Goal: Complete application form: Complete application form

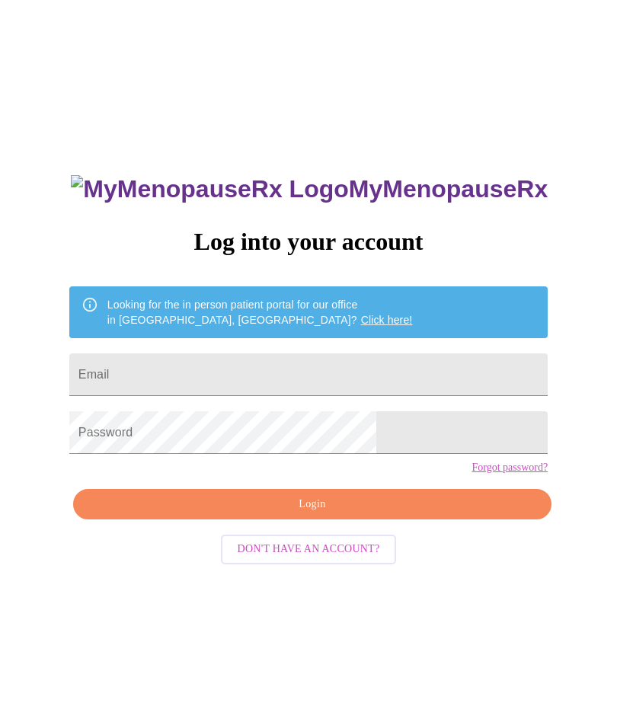
click at [213, 382] on input "Email" at bounding box center [308, 375] width 478 height 43
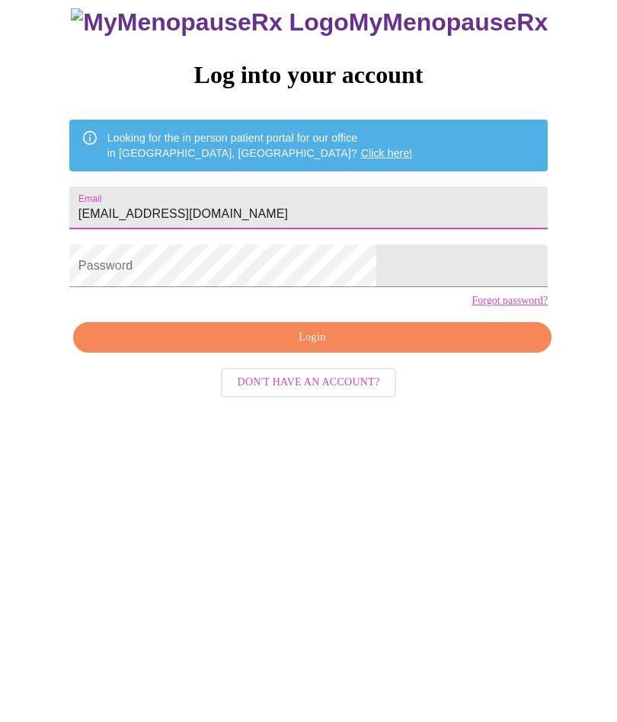
type input "[EMAIL_ADDRESS][DOMAIN_NAME]"
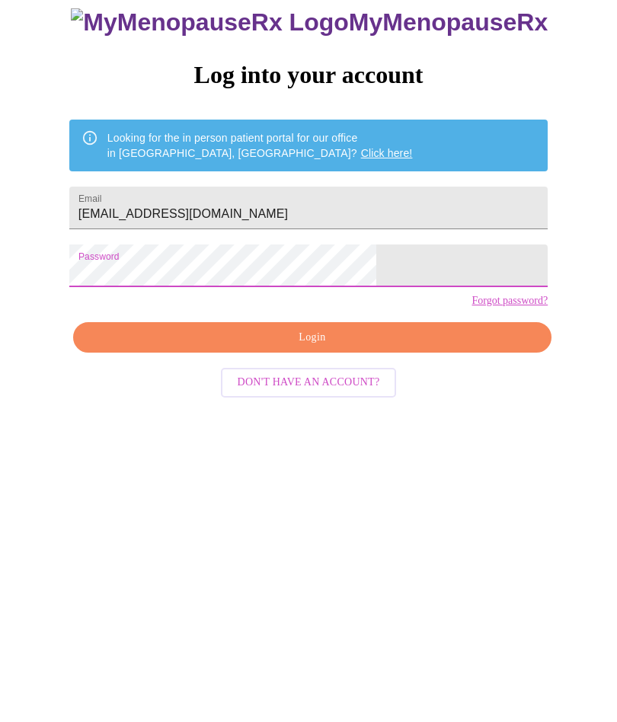
click at [343, 495] on span "Login" at bounding box center [312, 504] width 443 height 19
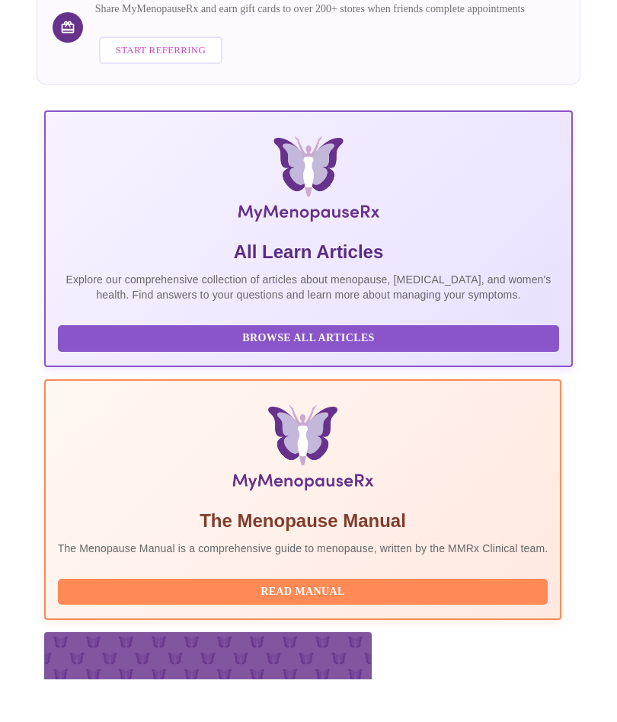
scroll to position [260, 0]
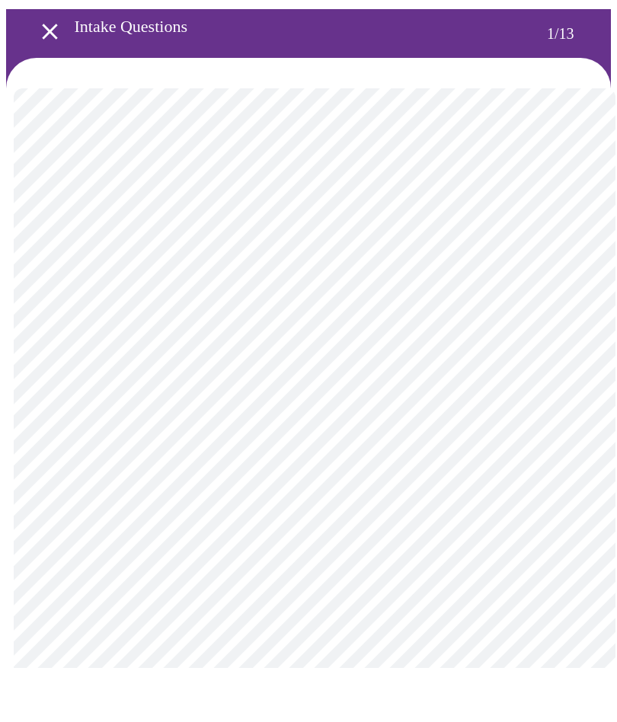
click at [567, 272] on body "MyMenopauseRx Intake Questions 1 / 13" at bounding box center [308, 705] width 605 height 1398
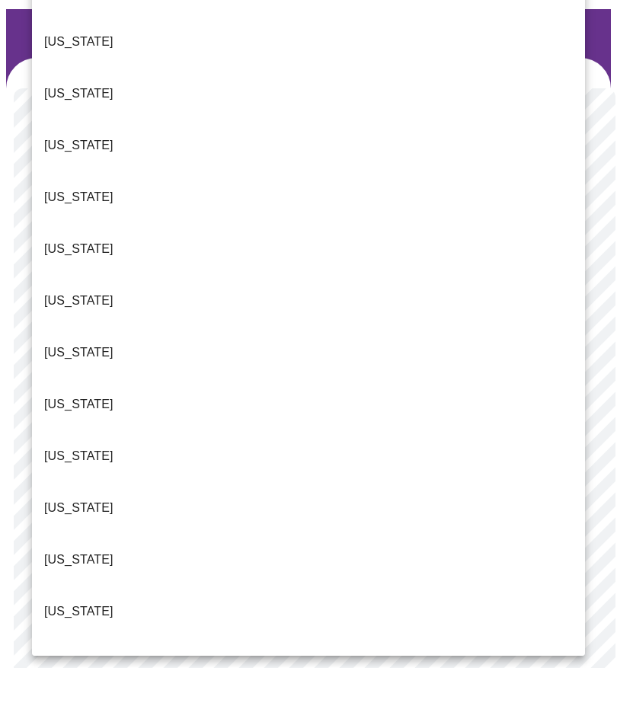
click at [75, 657] on p "[US_STATE]" at bounding box center [78, 666] width 69 height 18
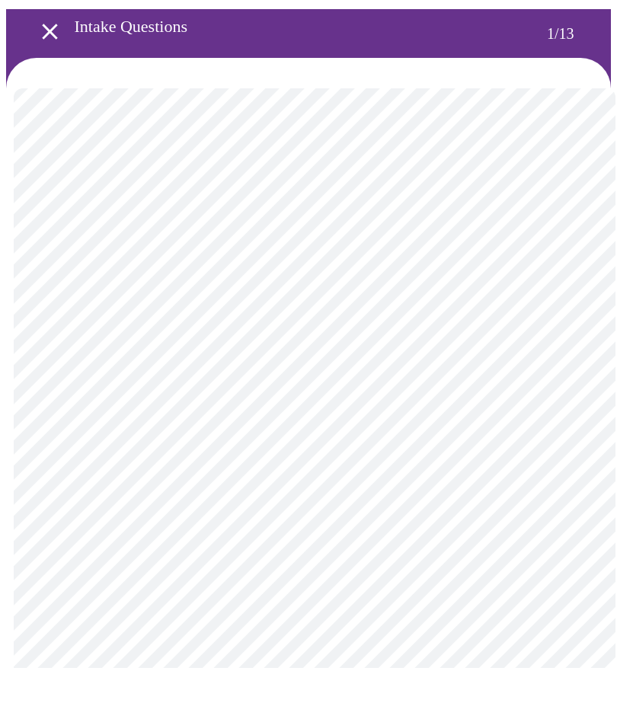
click at [187, 390] on body "MyMenopauseRx Intake Questions 1 / 13" at bounding box center [308, 701] width 605 height 1390
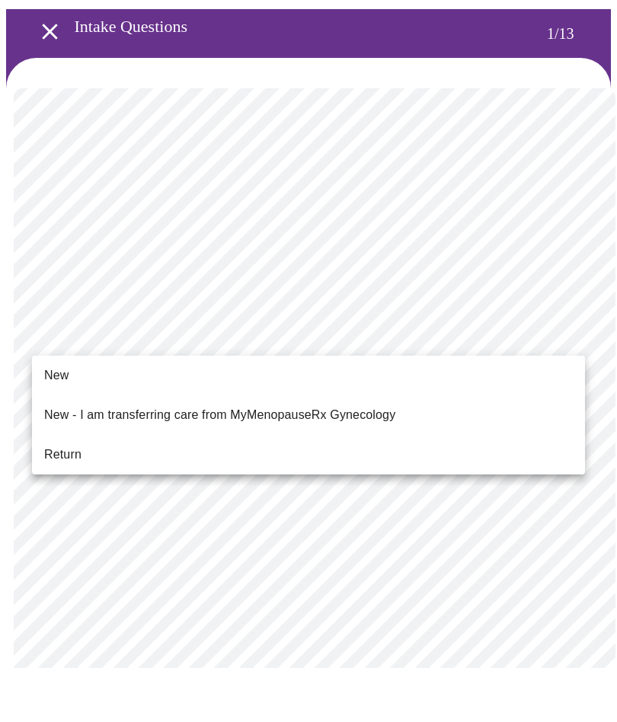
click at [72, 416] on li "New" at bounding box center [308, 429] width 553 height 27
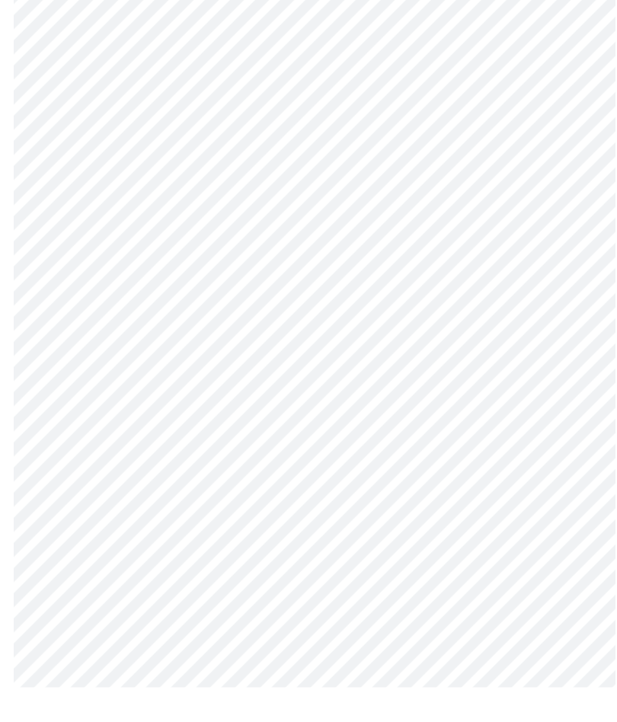
scroll to position [599, 0]
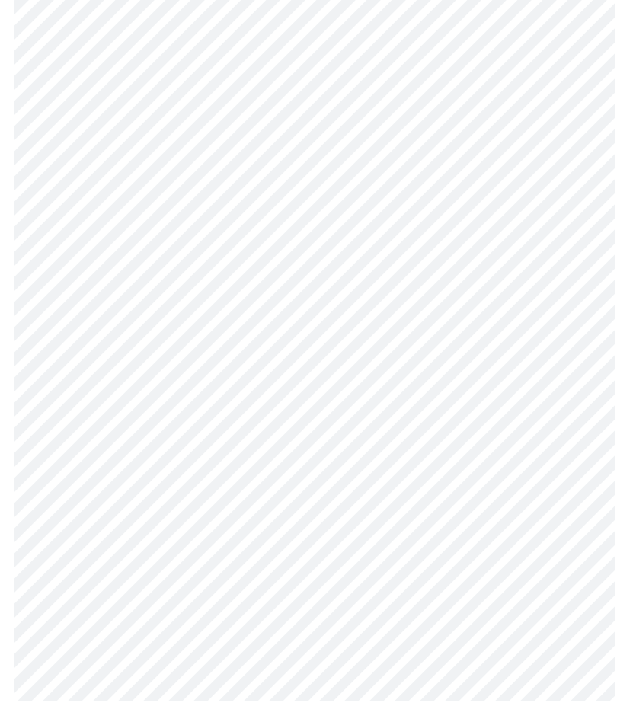
click at [527, 542] on body "MyMenopauseRx Intake Questions 1 / 13" at bounding box center [308, 91] width 605 height 1369
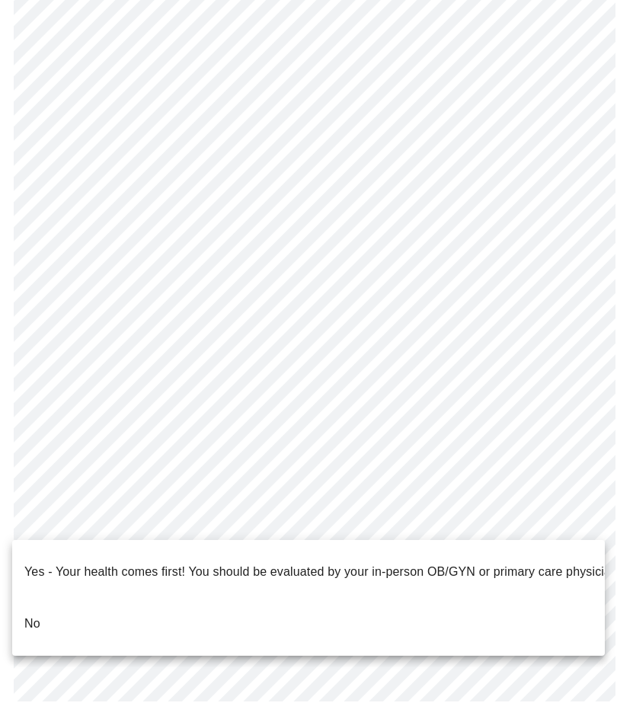
click at [51, 619] on li "No" at bounding box center [308, 645] width 593 height 52
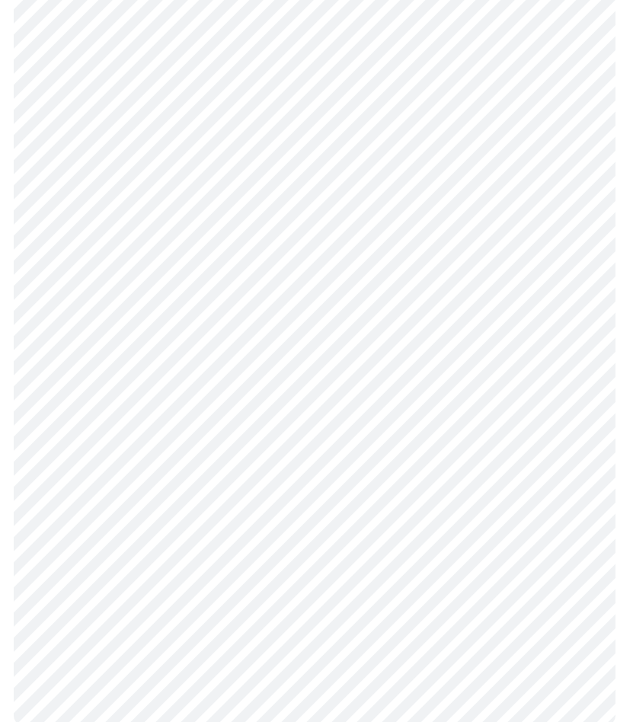
scroll to position [0, 0]
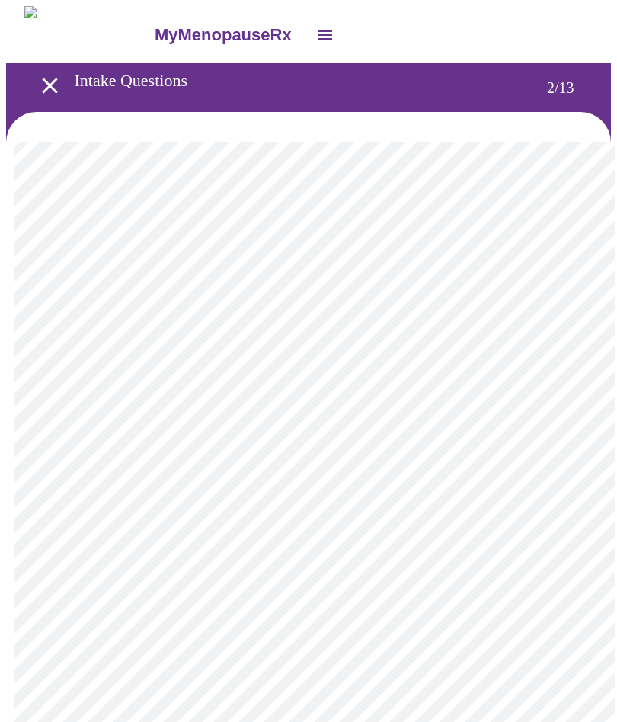
click at [555, 311] on body "MyMenopauseRx Intake Questions 2 / 13" at bounding box center [308, 463] width 605 height 914
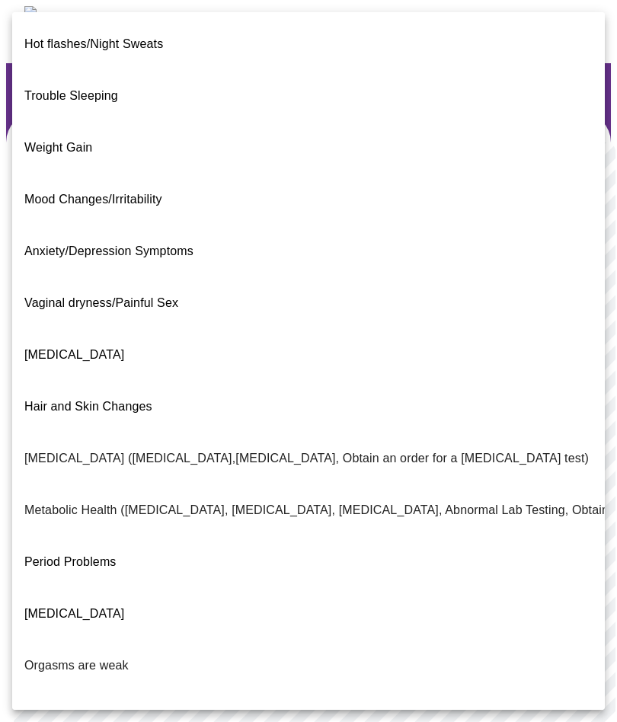
click at [75, 89] on span "Trouble Sleeping" at bounding box center [71, 95] width 94 height 13
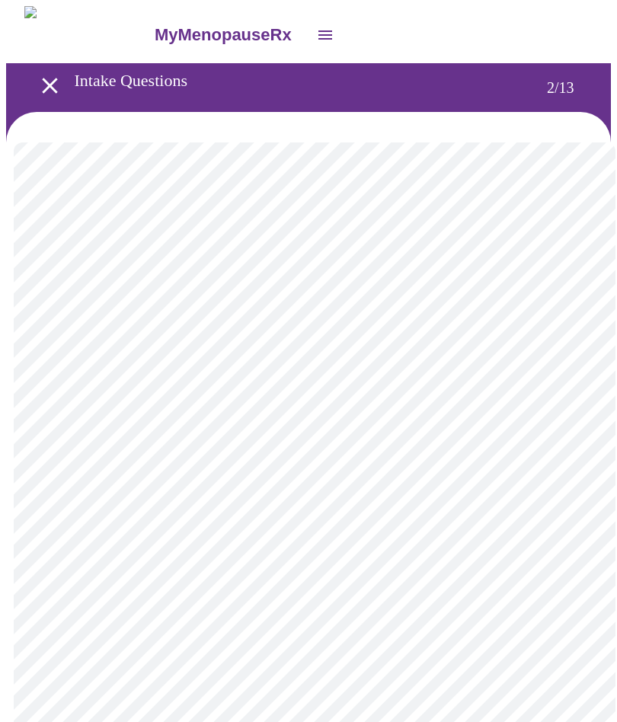
click at [312, 464] on body "MyMenopauseRx Intake Questions 2 / 13" at bounding box center [308, 458] width 605 height 905
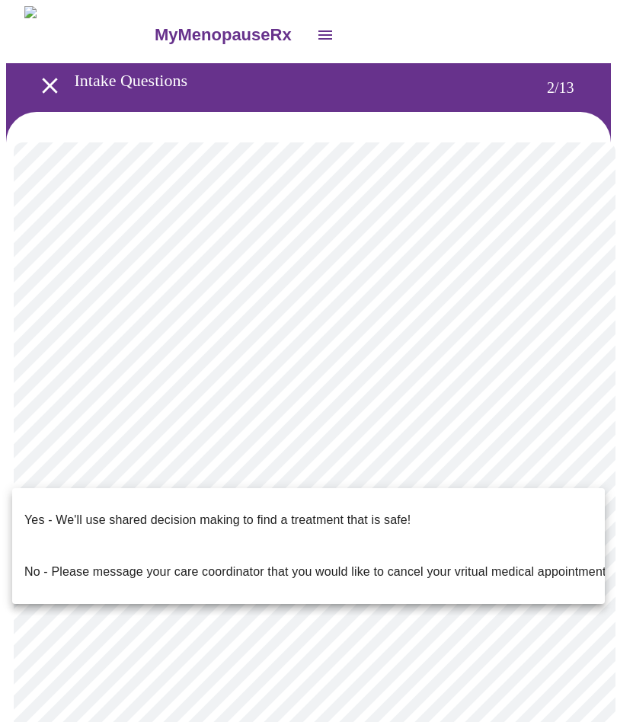
click at [501, 469] on div at bounding box center [308, 361] width 617 height 722
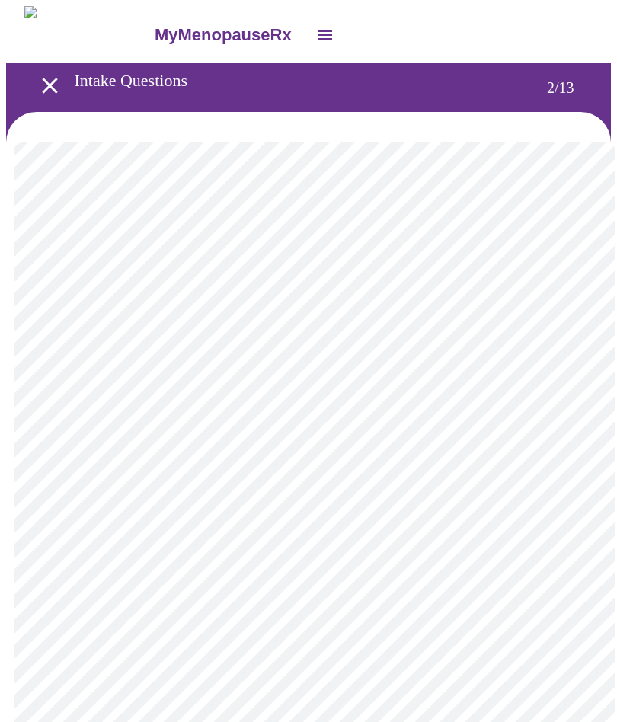
click at [354, 468] on body "MyMenopauseRx Intake Questions 2 / 13" at bounding box center [308, 458] width 605 height 905
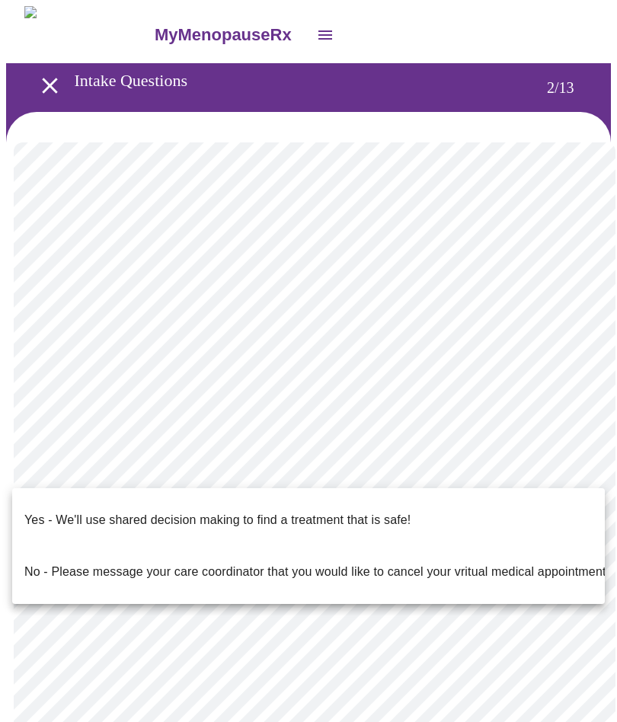
click at [295, 511] on p "Yes - We'll use shared decision making to find a treatment that is safe!" at bounding box center [217, 520] width 386 height 18
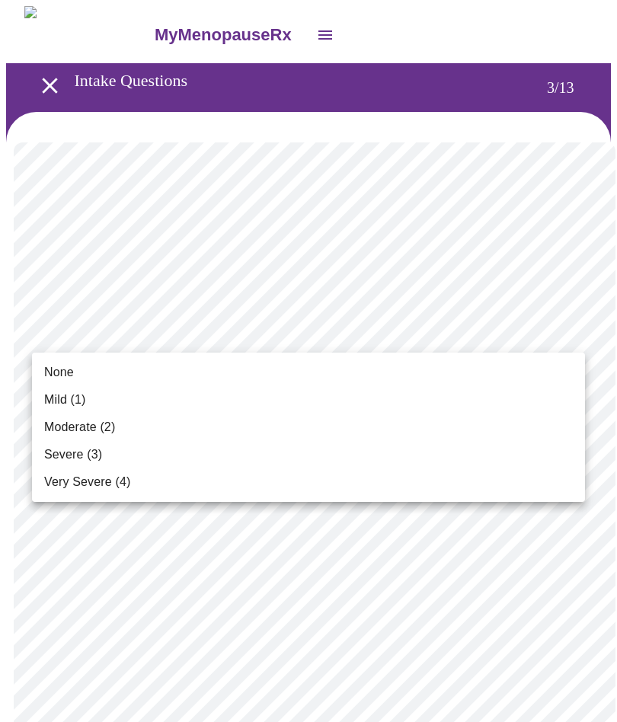
click at [76, 394] on span "Mild (1)" at bounding box center [65, 400] width 42 height 18
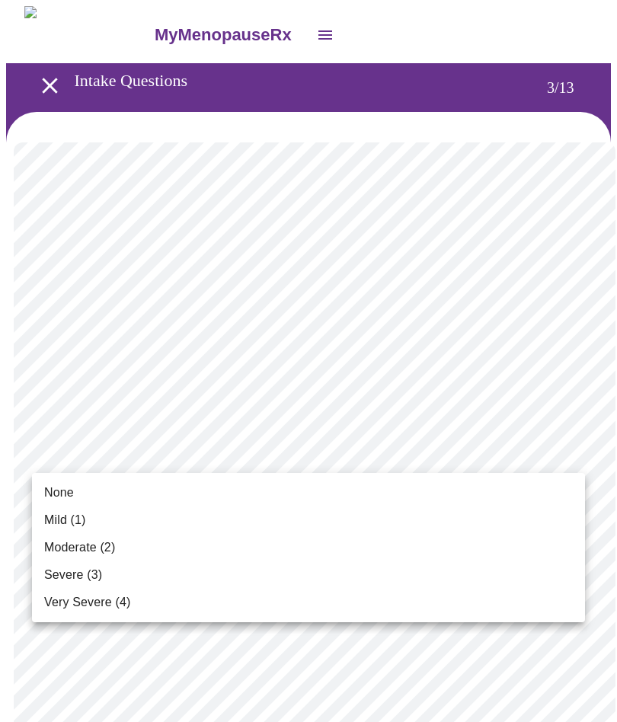
click at [68, 484] on span "None" at bounding box center [59, 493] width 30 height 18
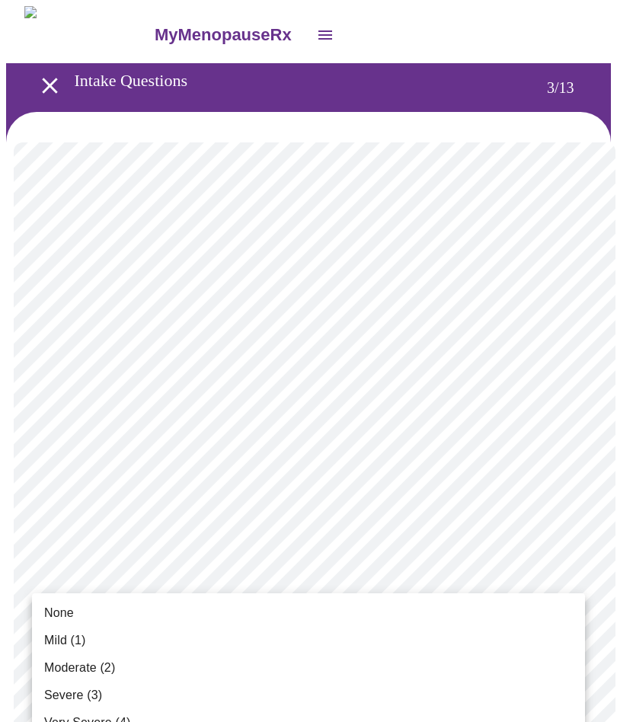
click at [91, 722] on span "Very Severe (4)" at bounding box center [87, 723] width 86 height 18
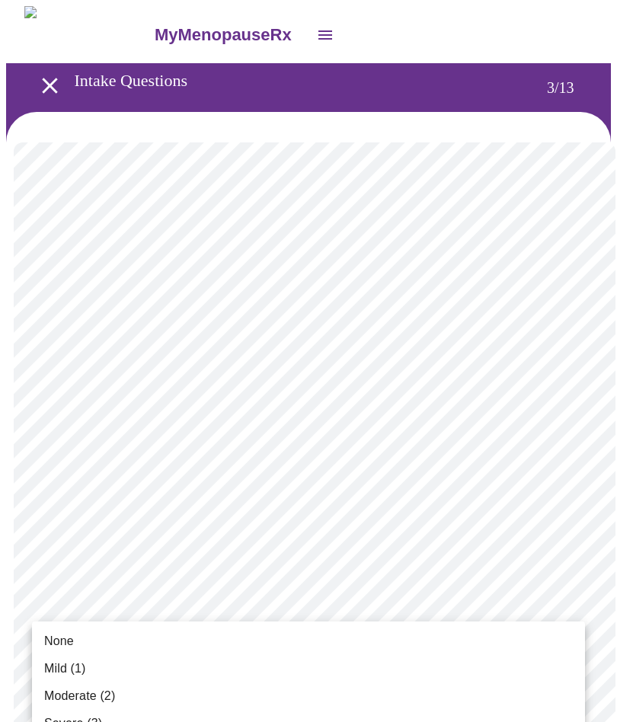
click at [75, 641] on li "None" at bounding box center [308, 641] width 553 height 27
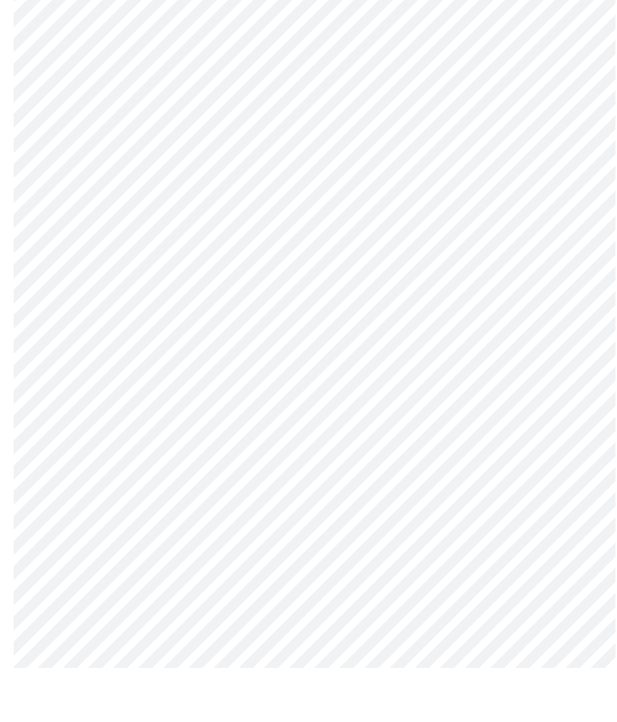
scroll to position [178, 0]
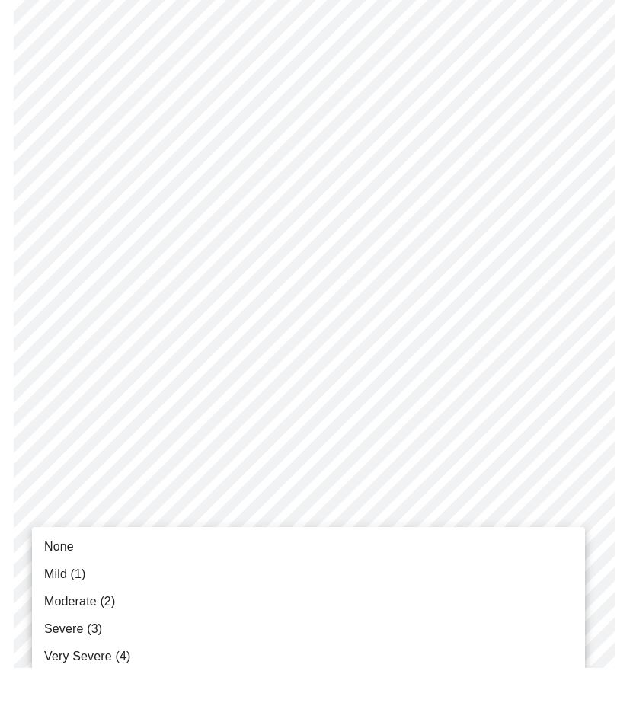
click at [59, 592] on span "None" at bounding box center [59, 601] width 30 height 18
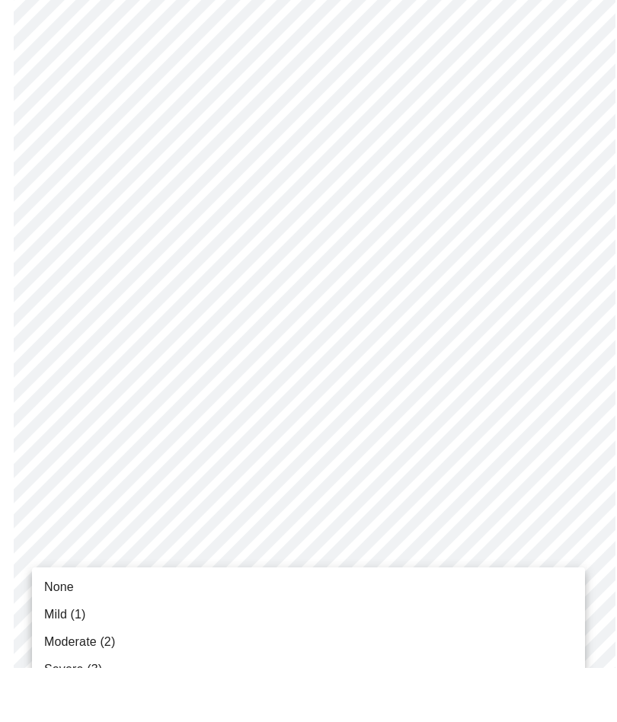
click at [68, 632] on span "None" at bounding box center [59, 641] width 30 height 18
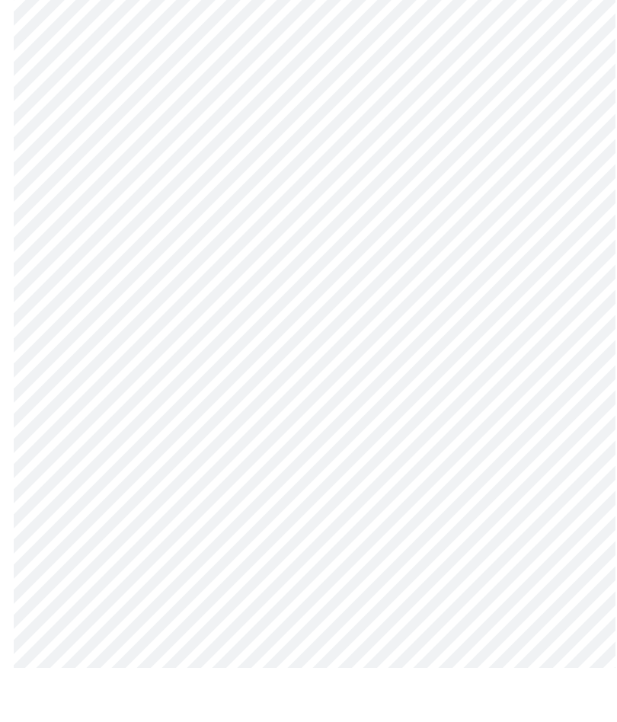
scroll to position [480, 0]
click at [264, 475] on body "MyMenopauseRx Intake Questions 3 / 13" at bounding box center [308, 473] width 605 height 1895
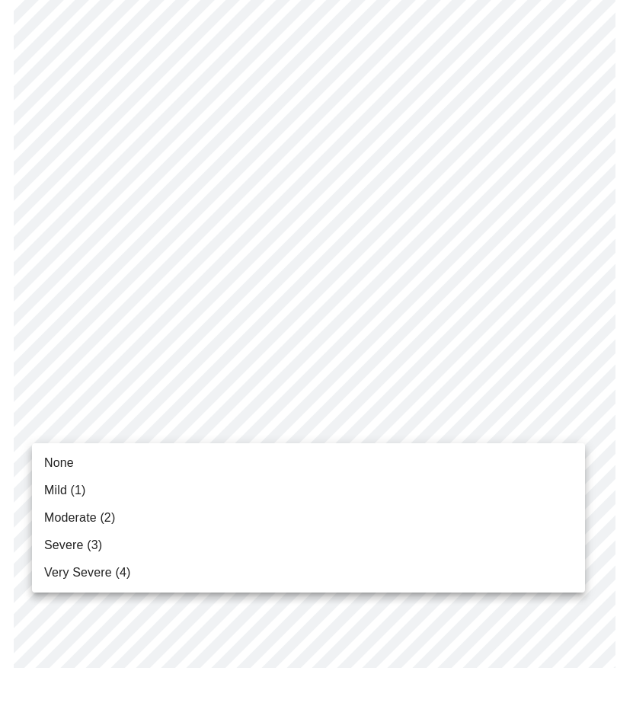
click at [60, 508] on span "None" at bounding box center [59, 517] width 30 height 18
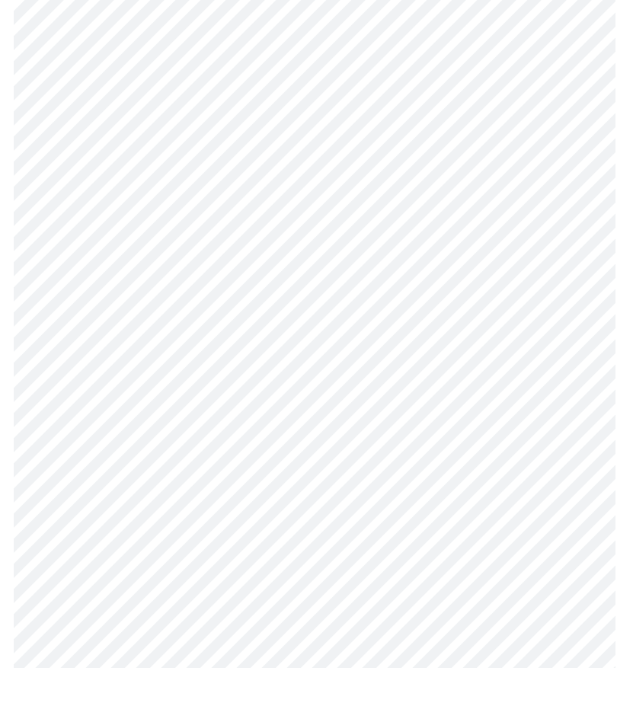
click at [252, 593] on body "MyMenopauseRx Intake Questions 3 / 13" at bounding box center [308, 463] width 605 height 1874
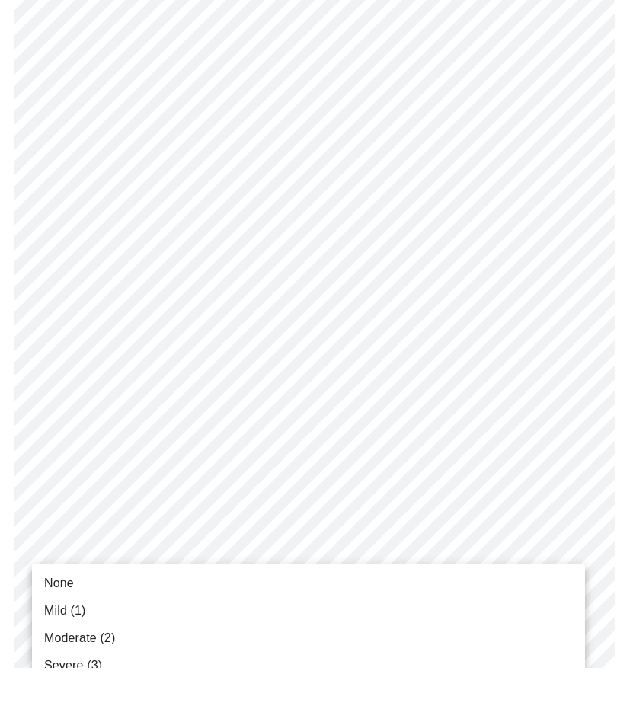
click at [89, 711] on span "Severe (3)" at bounding box center [73, 720] width 58 height 18
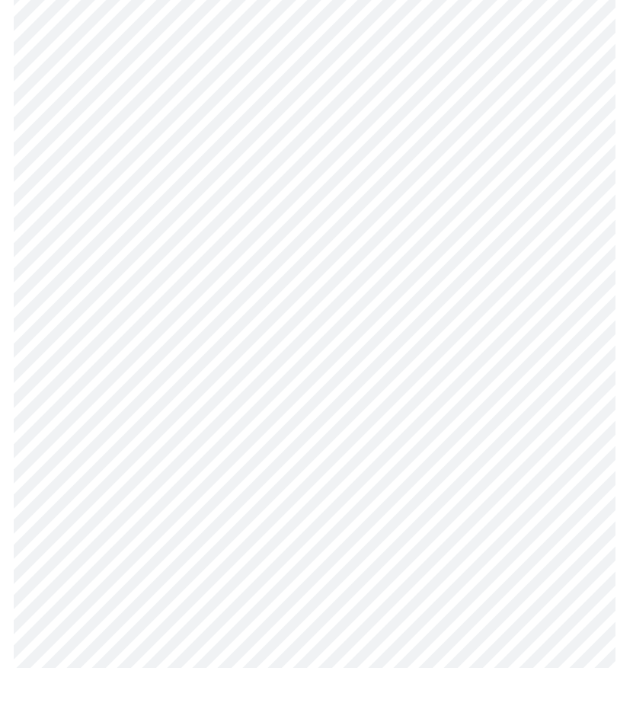
scroll to position [702, 0]
click at [401, 486] on body "MyMenopauseRx Intake Questions 3 / 13" at bounding box center [308, 231] width 605 height 1854
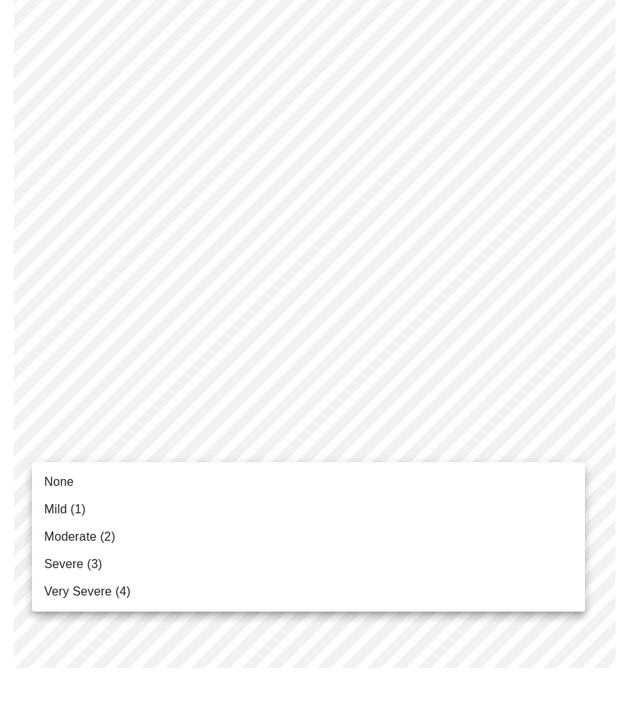
click at [60, 527] on span "None" at bounding box center [59, 536] width 30 height 18
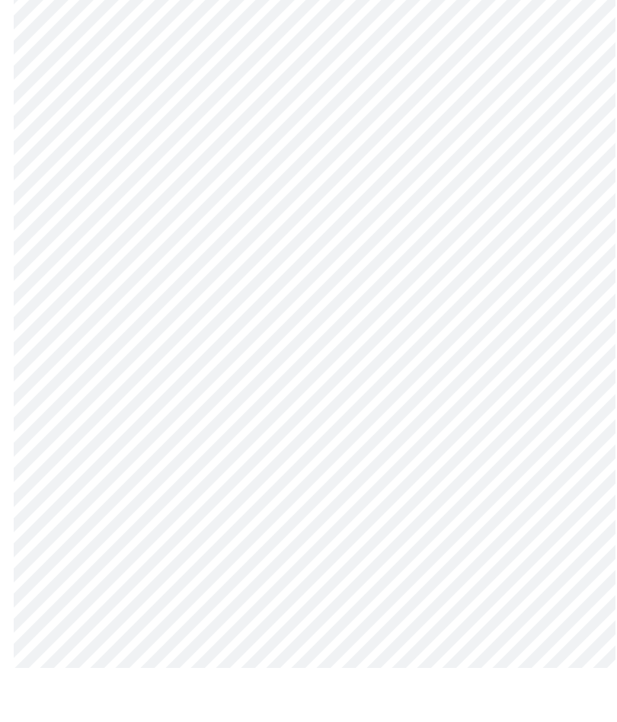
click at [288, 608] on body "MyMenopauseRx Intake Questions 3 / 13" at bounding box center [308, 220] width 605 height 1833
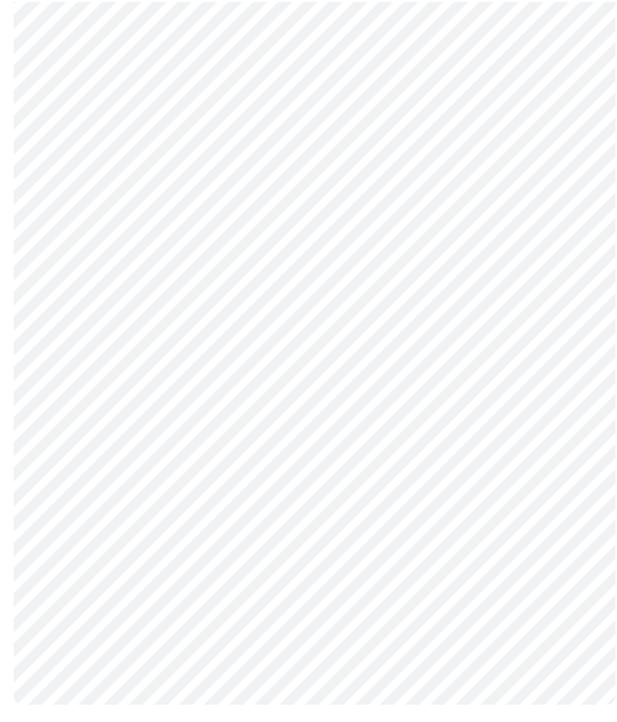
scroll to position [1083, 0]
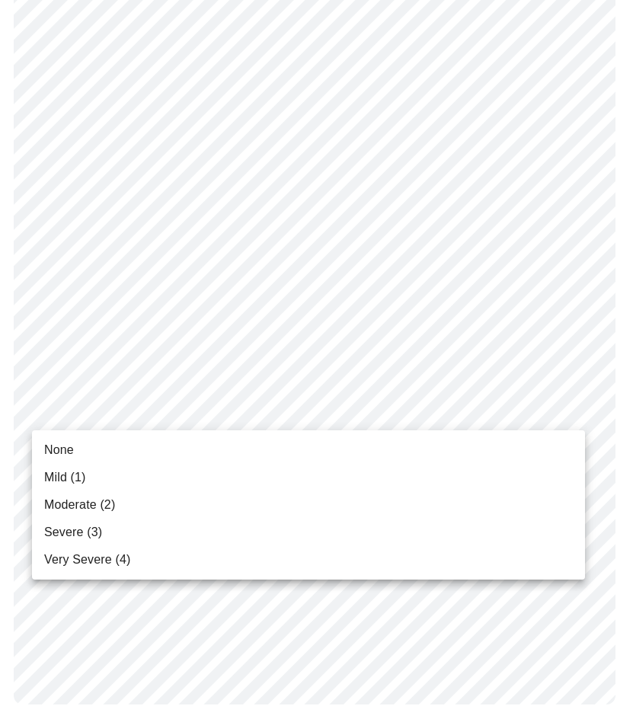
click at [95, 504] on span "Moderate (2)" at bounding box center [79, 505] width 71 height 18
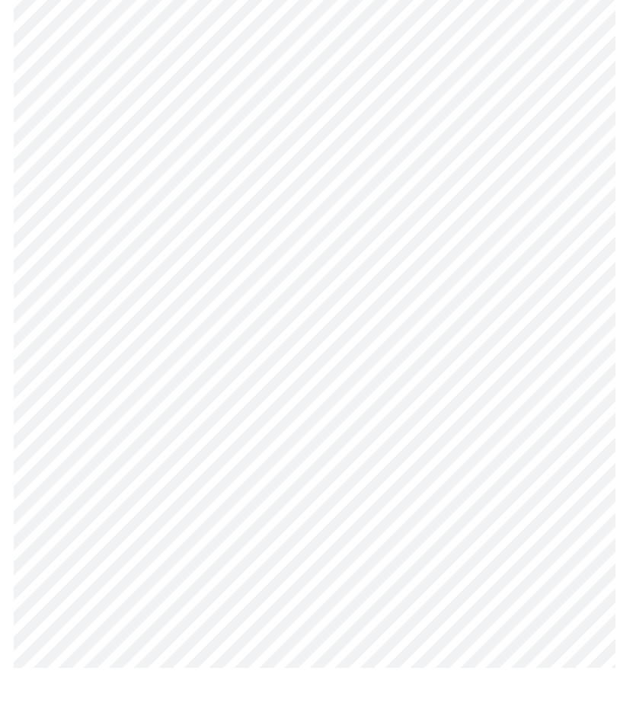
scroll to position [523, 0]
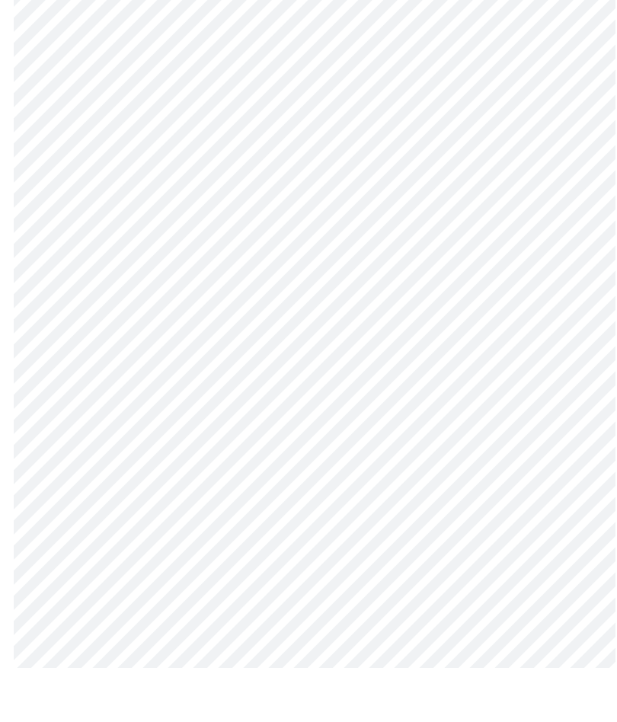
click at [168, 346] on body "MyMenopauseRx Intake Questions 4 / 13" at bounding box center [308, 233] width 605 height 1500
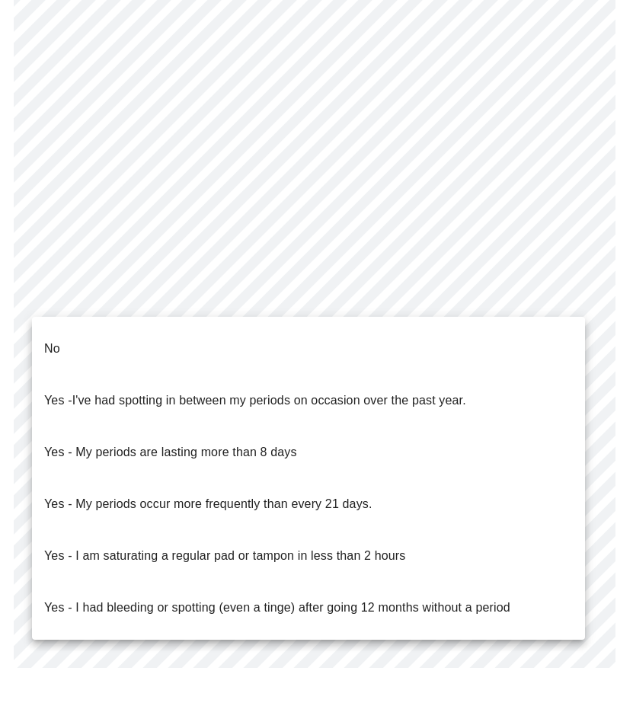
click at [52, 394] on p "No" at bounding box center [52, 403] width 16 height 18
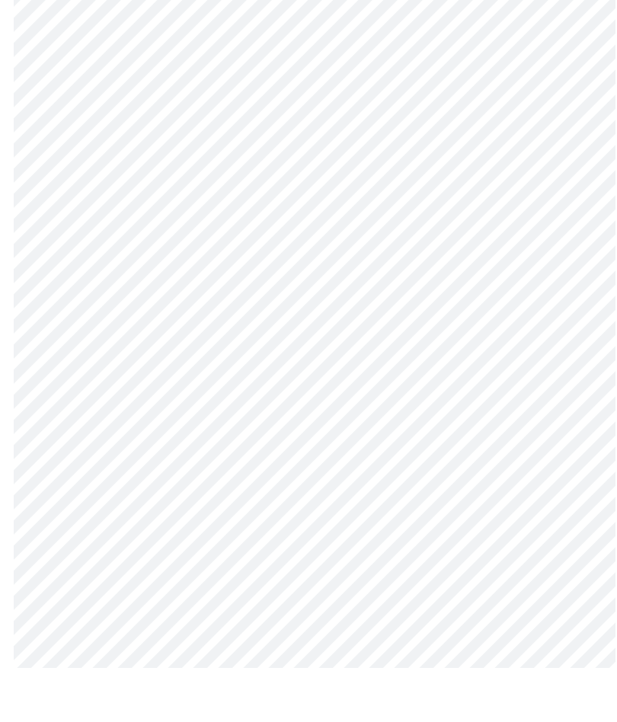
click at [143, 455] on body "MyMenopauseRx Intake Questions 4 / 13" at bounding box center [308, 229] width 605 height 1492
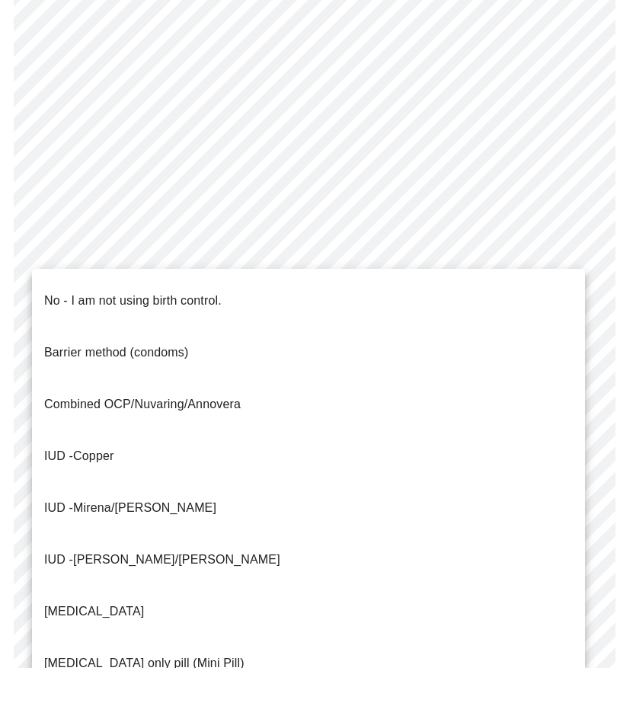
click at [59, 346] on p "No - I am not using birth control." at bounding box center [133, 355] width 178 height 18
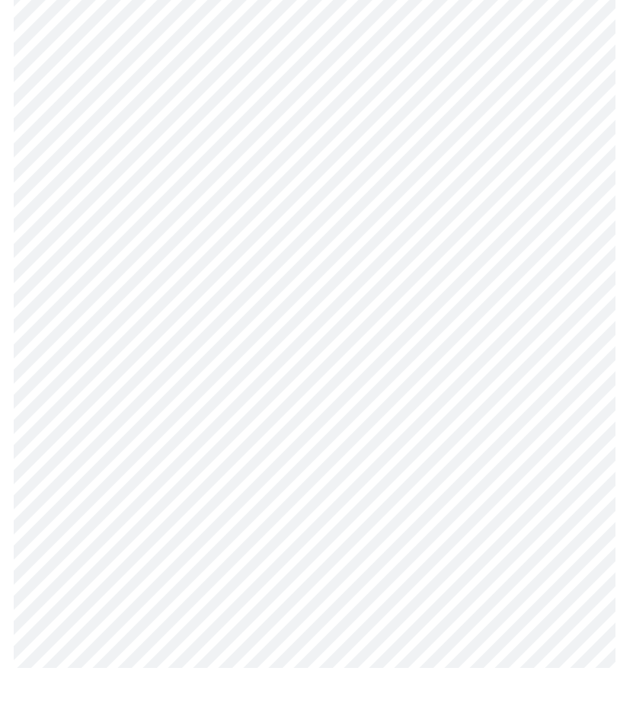
click at [121, 561] on body "MyMenopauseRx Intake Questions 4 / 13" at bounding box center [308, 225] width 605 height 1484
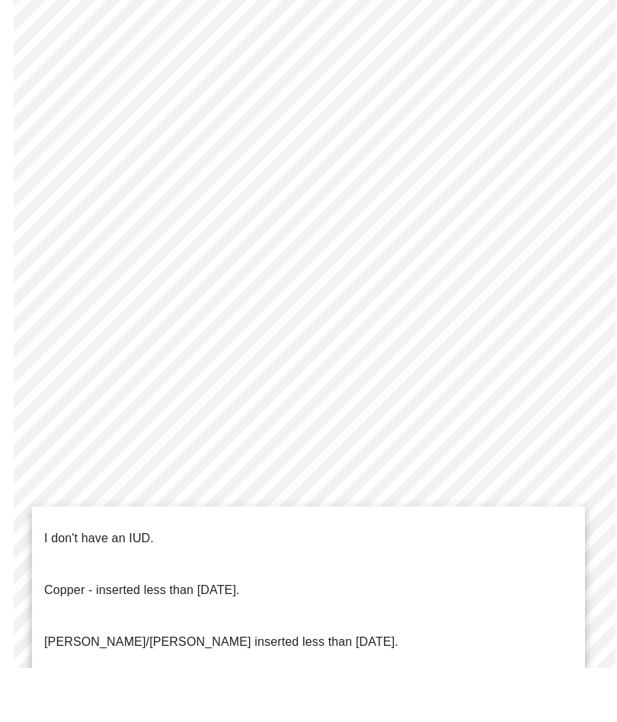
click at [97, 584] on p "I don't have an IUD." at bounding box center [99, 593] width 110 height 18
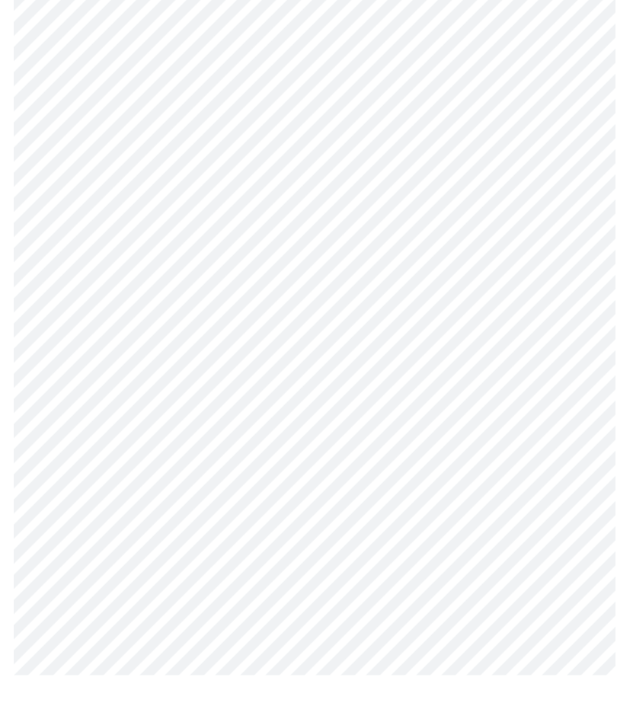
scroll to position [656, 0]
click at [139, 558] on body "MyMenopauseRx Intake Questions 4 / 13" at bounding box center [308, 87] width 605 height 1475
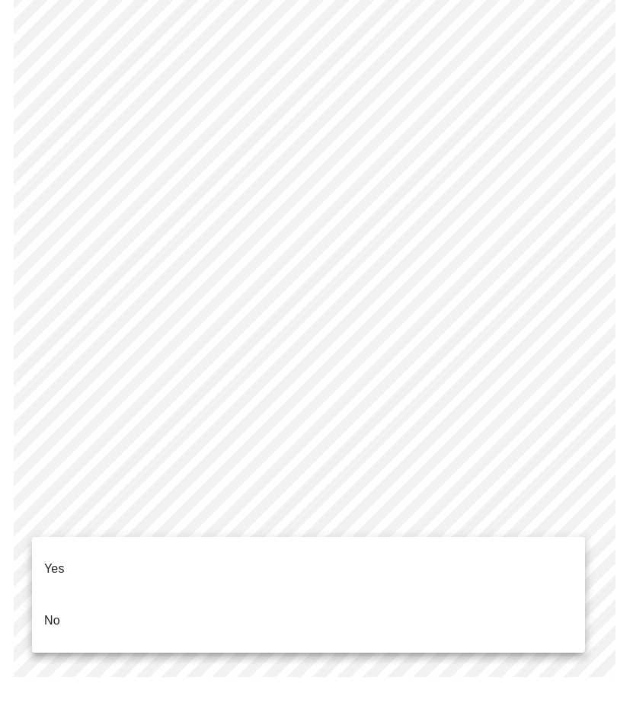
click at [58, 605] on p "Yes" at bounding box center [54, 614] width 21 height 18
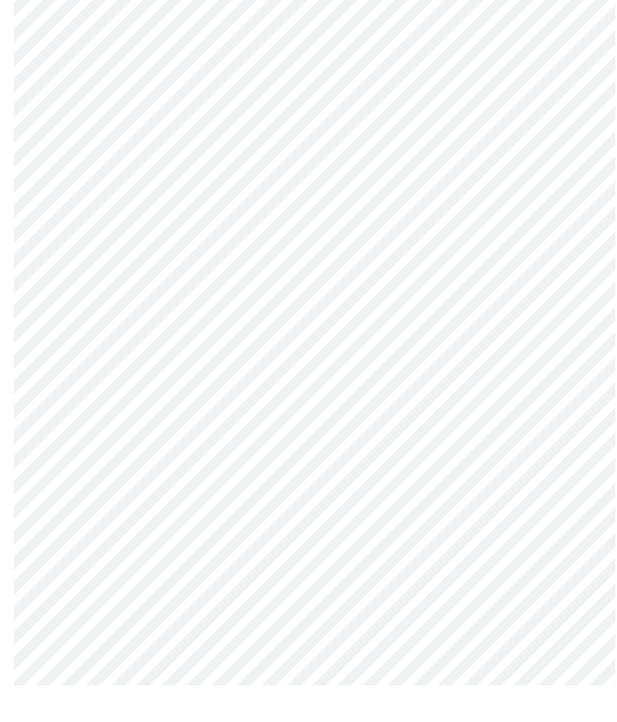
scroll to position [0, 0]
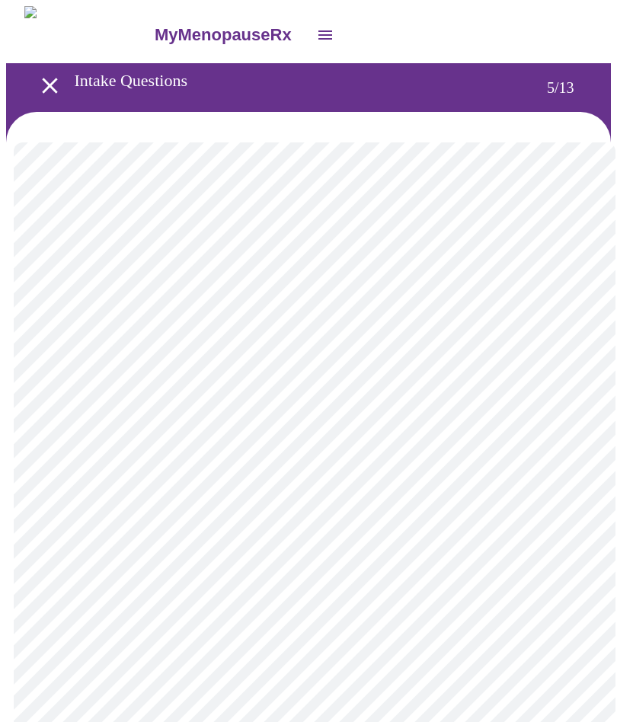
click at [431, 386] on body "MyMenopauseRx Intake Questions 5 / 13" at bounding box center [308, 622] width 605 height 1232
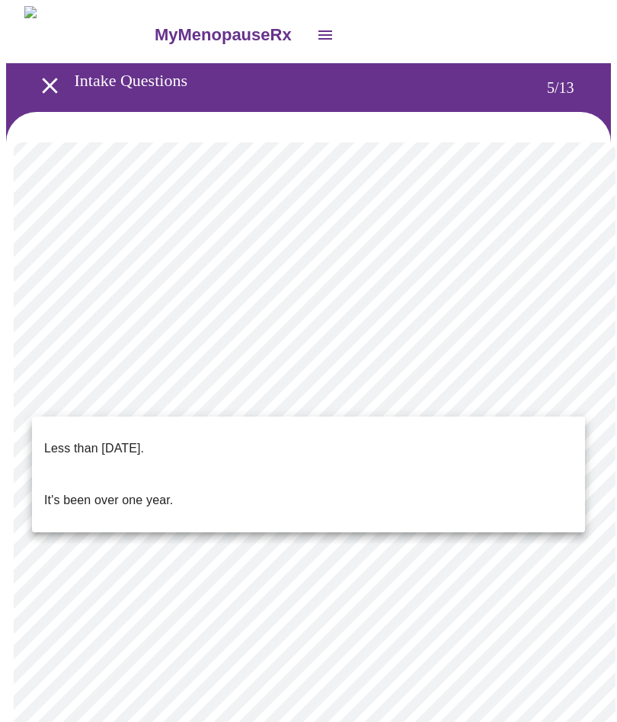
click at [136, 491] on p "It's been over one year." at bounding box center [108, 500] width 129 height 18
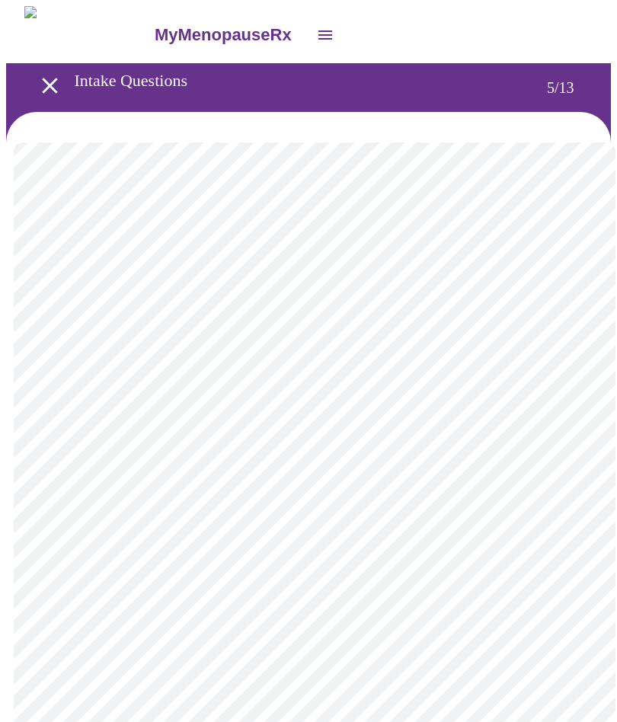
click at [335, 522] on body "MyMenopauseRx Intake Questions 5 / 13" at bounding box center [308, 618] width 605 height 1224
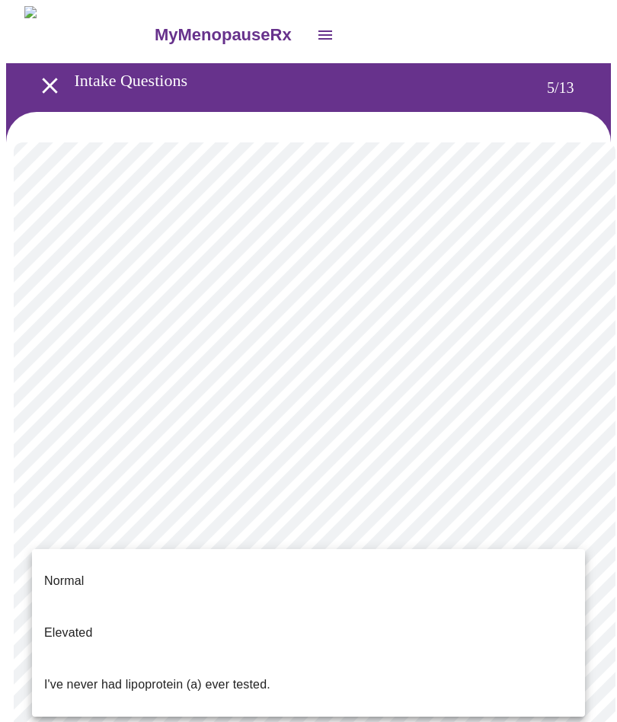
click at [232, 676] on p "I've never had lipoprotein (a) ever tested." at bounding box center [157, 685] width 226 height 18
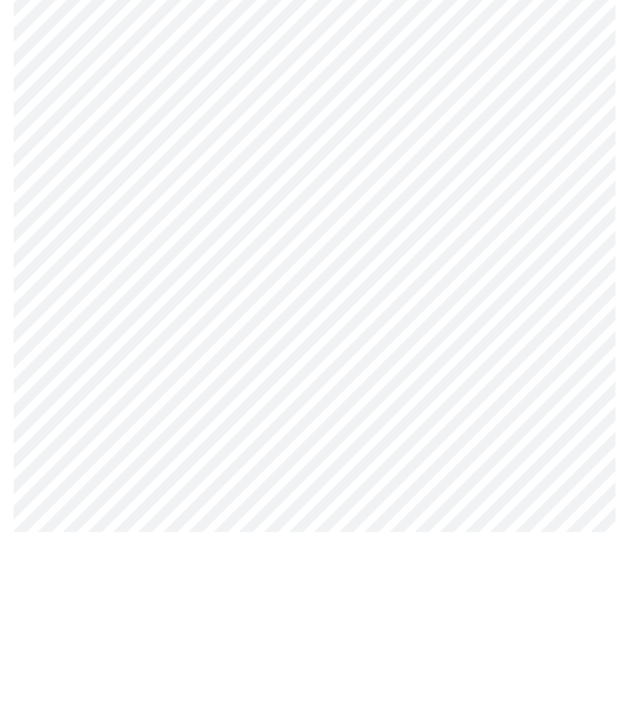
click at [62, 260] on body "MyMenopauseRx Intake Questions 6 / 13" at bounding box center [308, 412] width 605 height 812
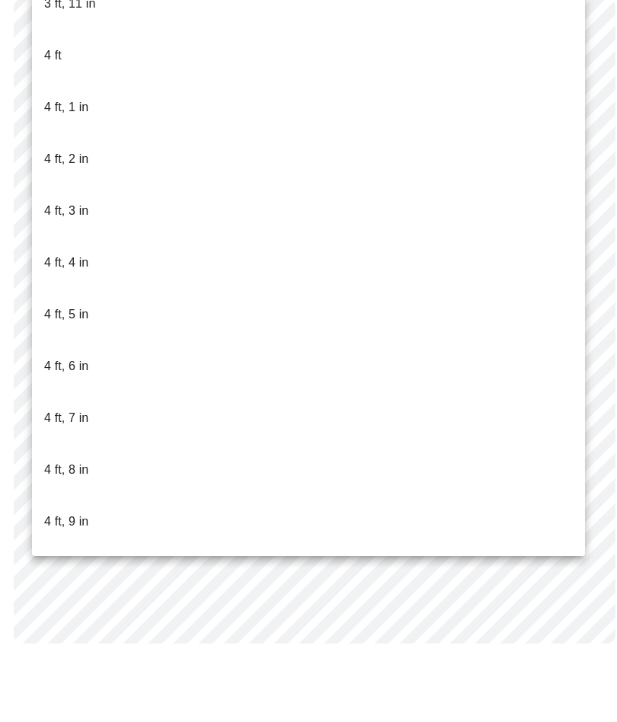
scroll to position [462, 0]
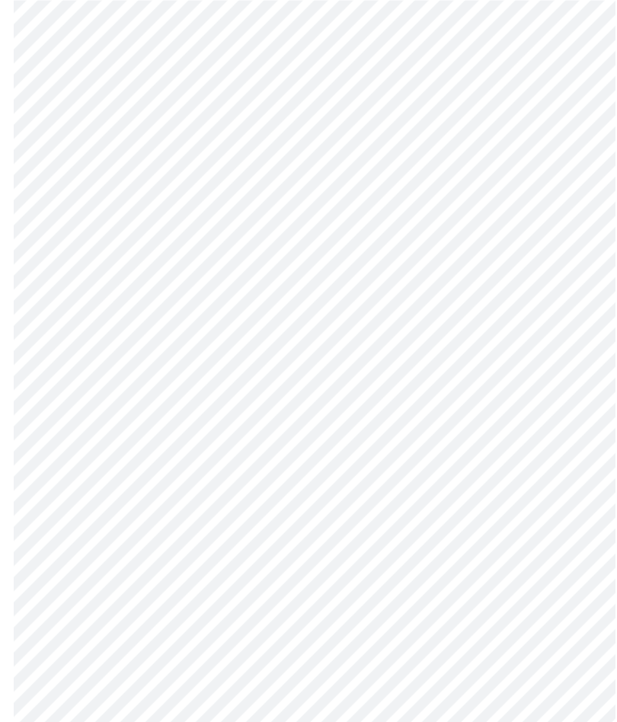
scroll to position [3690, 0]
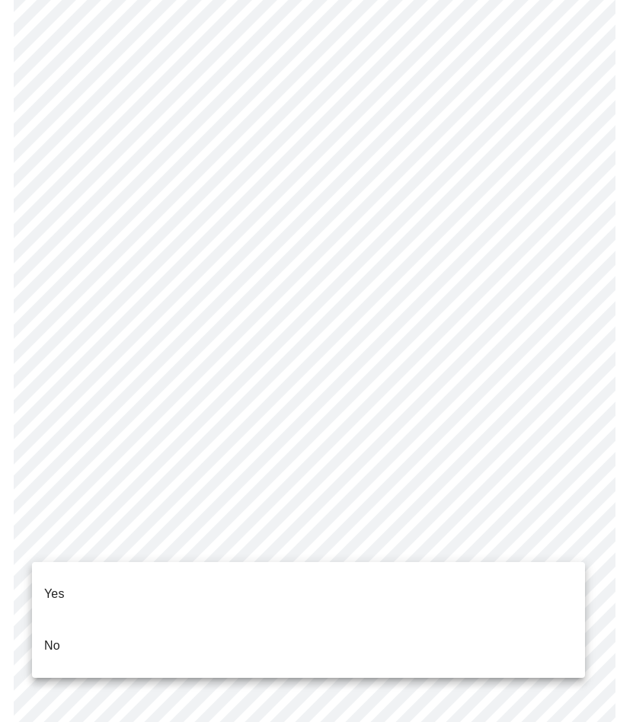
click at [60, 585] on p "Yes" at bounding box center [54, 594] width 21 height 18
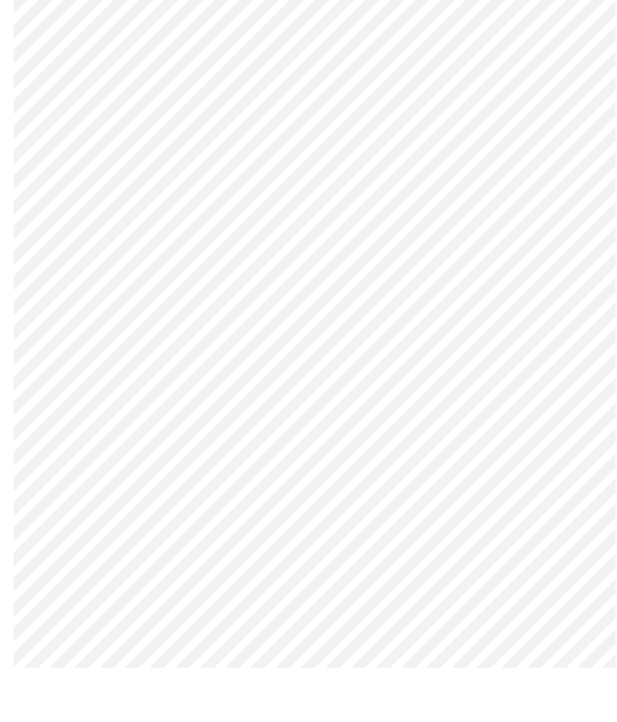
scroll to position [745, 0]
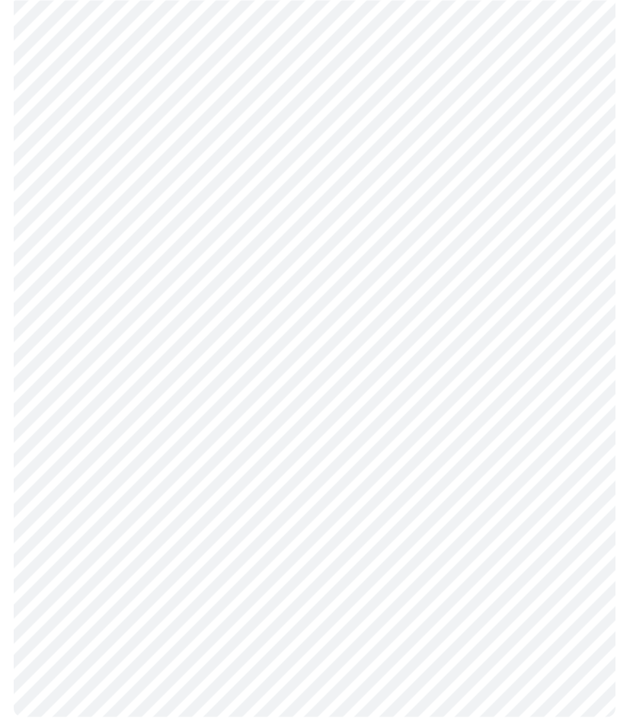
click at [61, 523] on body "MyMenopauseRx Intake Questions 8 / 13" at bounding box center [308, 4] width 605 height 1487
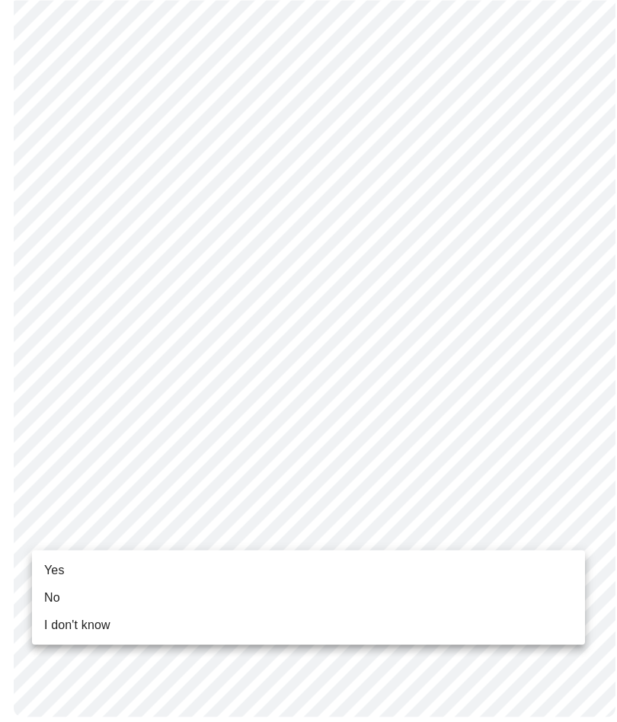
scroll to position [744, 0]
click at [52, 611] on li "I don't know" at bounding box center [308, 624] width 553 height 27
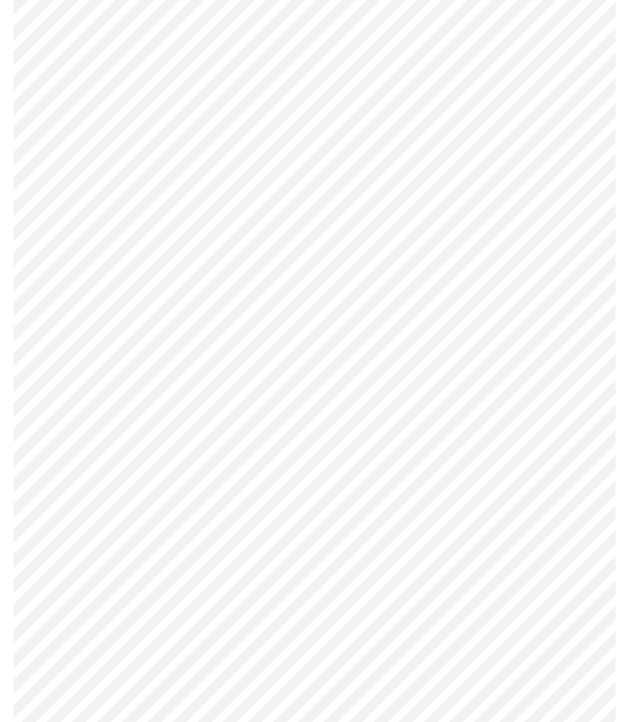
scroll to position [0, 0]
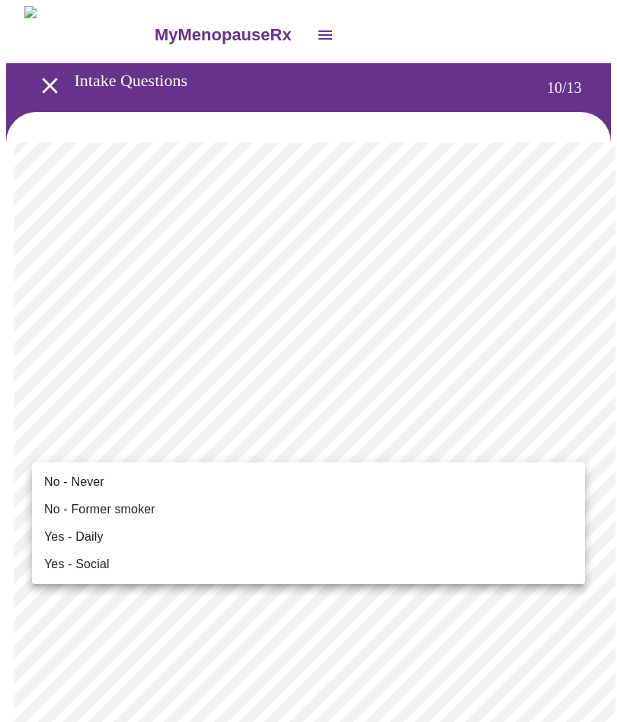
click at [94, 486] on span "No - Never" at bounding box center [74, 482] width 60 height 18
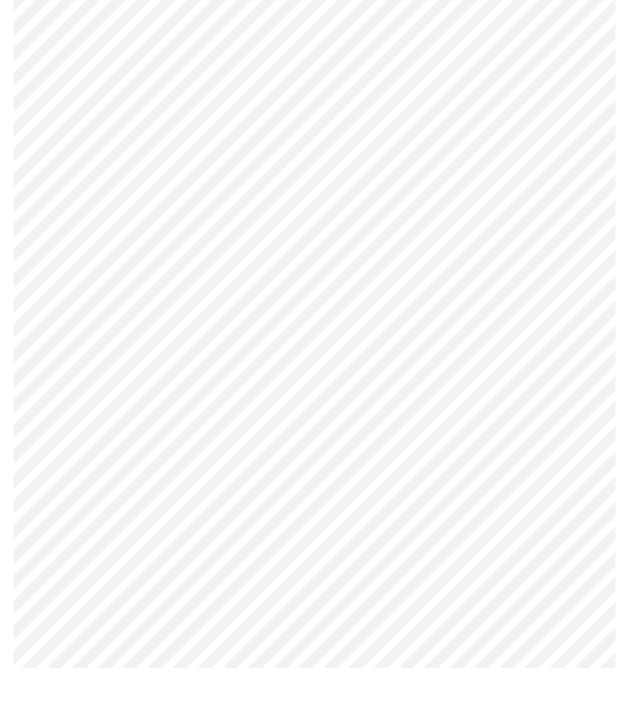
scroll to position [1099, 0]
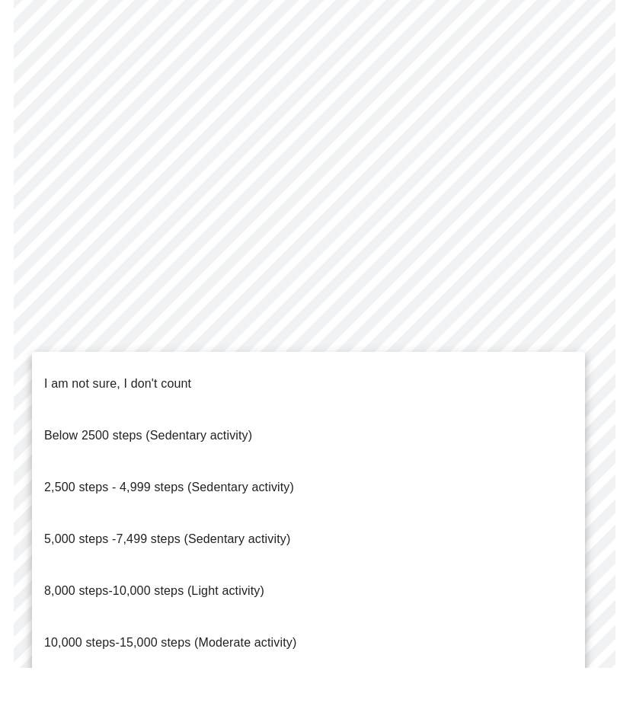
click at [238, 639] on span "8,000 steps-10,000 steps (Light activity)" at bounding box center [154, 645] width 220 height 13
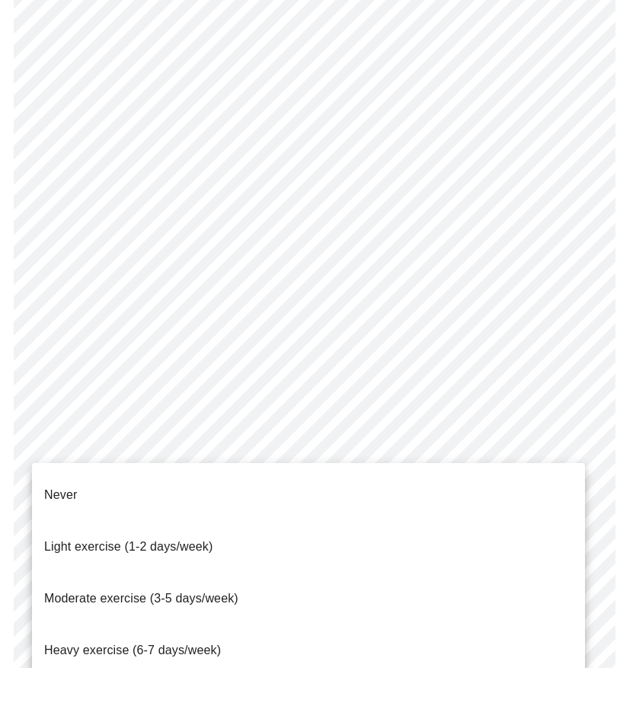
click at [148, 594] on span "Light exercise (1-2 days/week)" at bounding box center [128, 600] width 169 height 13
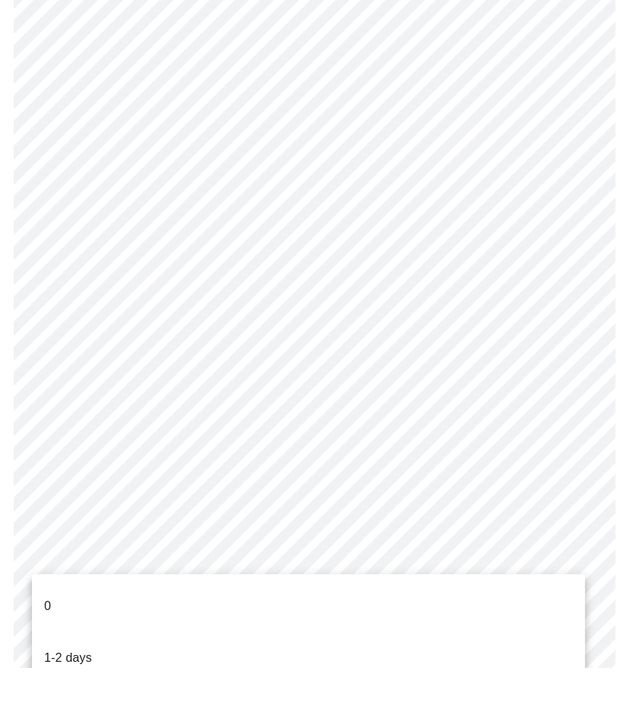
click at [55, 635] on li "0" at bounding box center [308, 661] width 553 height 52
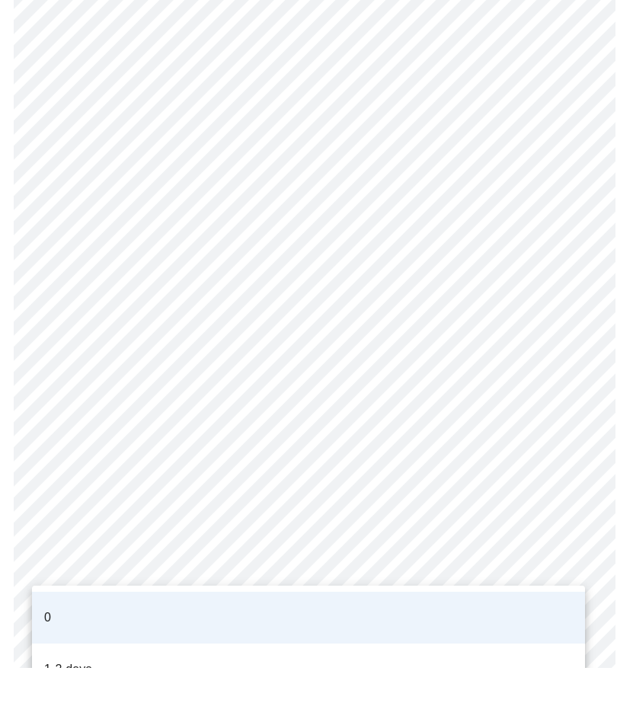
click at [368, 646] on li "0" at bounding box center [308, 672] width 553 height 52
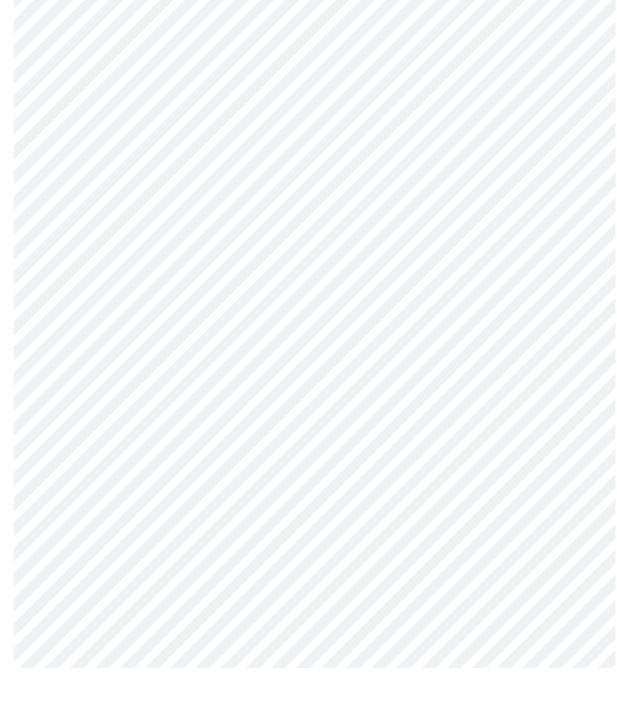
scroll to position [0, 0]
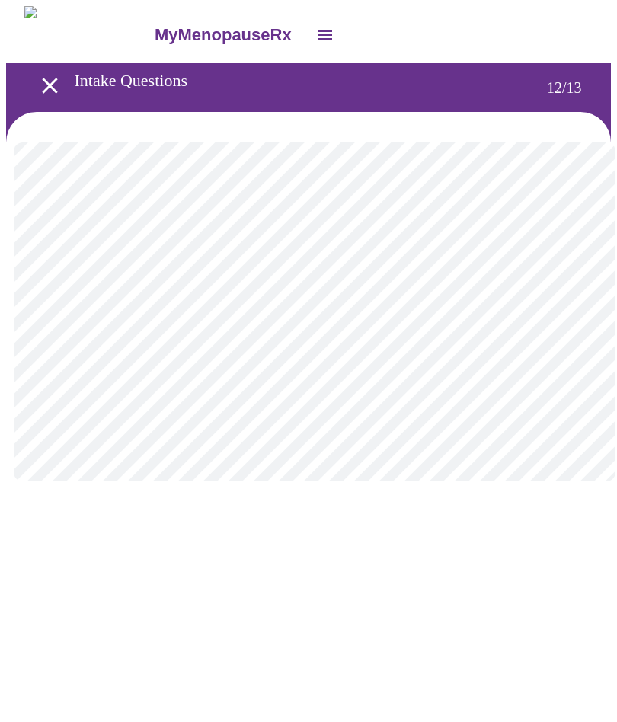
click at [552, 312] on body "MyMenopauseRx Intake Questions 12 / 13" at bounding box center [308, 259] width 605 height 506
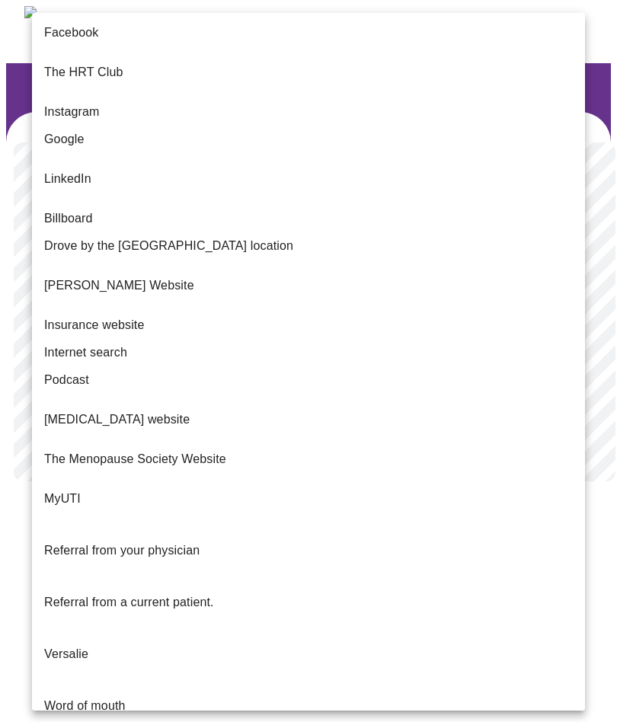
click at [172, 596] on span "Referral from a current patient." at bounding box center [129, 602] width 170 height 13
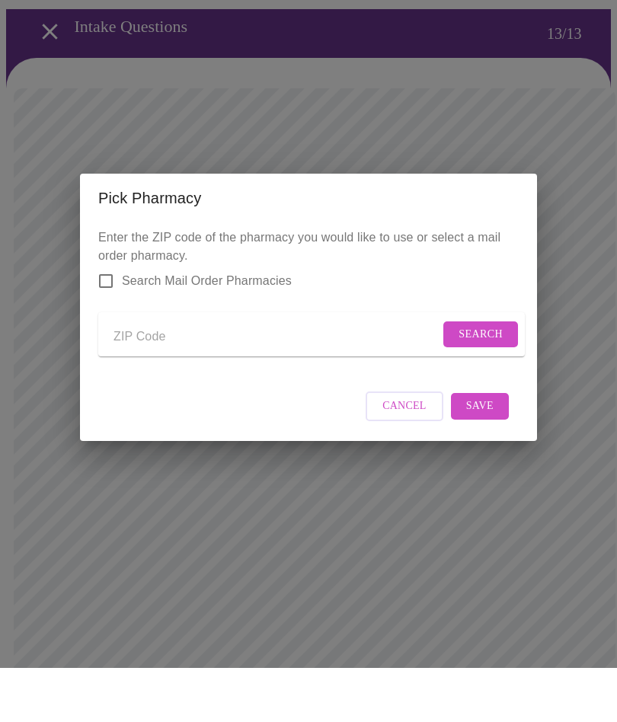
click at [116, 379] on input "Send a message to your care team" at bounding box center [277, 391] width 326 height 24
type input "60139"
click at [485, 379] on span "Search" at bounding box center [481, 388] width 44 height 19
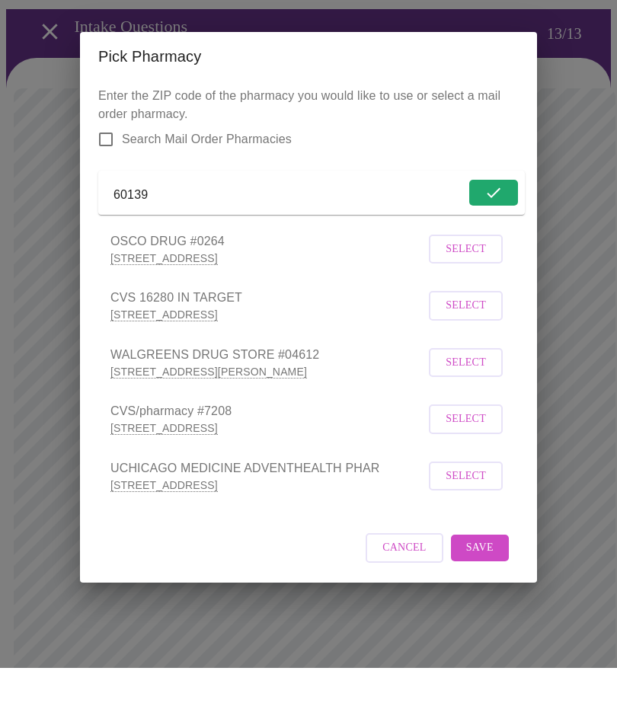
click at [461, 294] on span "Select" at bounding box center [466, 303] width 40 height 19
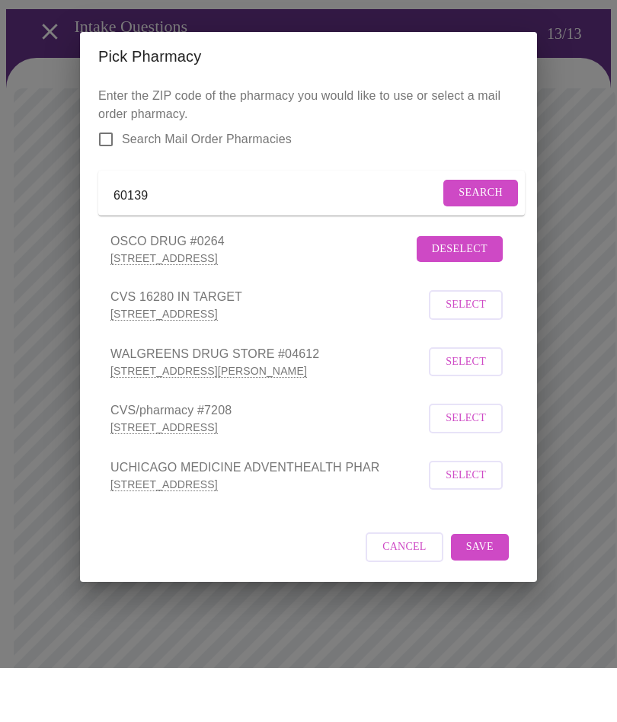
click at [491, 592] on span "Save" at bounding box center [479, 601] width 27 height 19
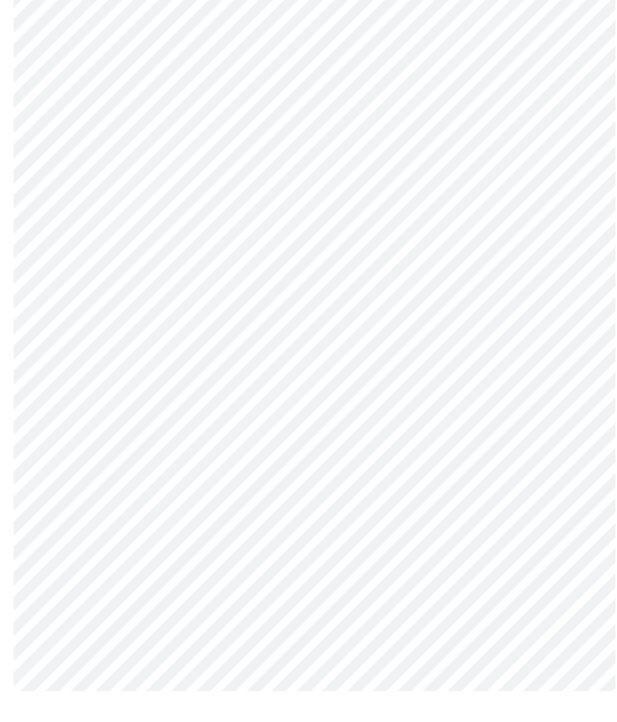
scroll to position [372, 0]
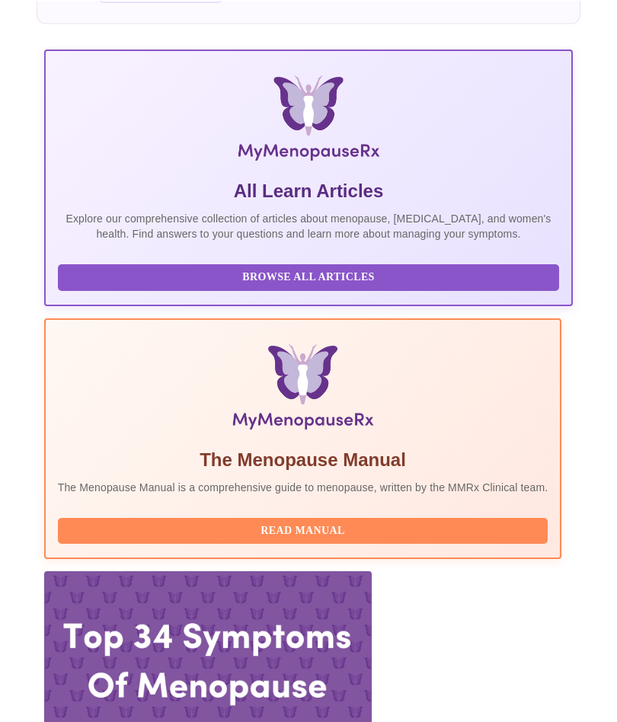
scroll to position [346, 0]
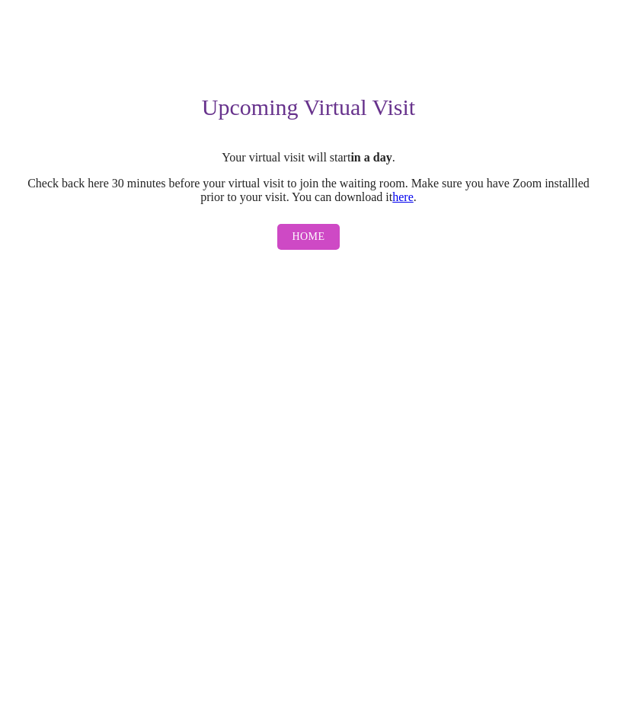
click at [323, 282] on span "Home" at bounding box center [309, 291] width 33 height 19
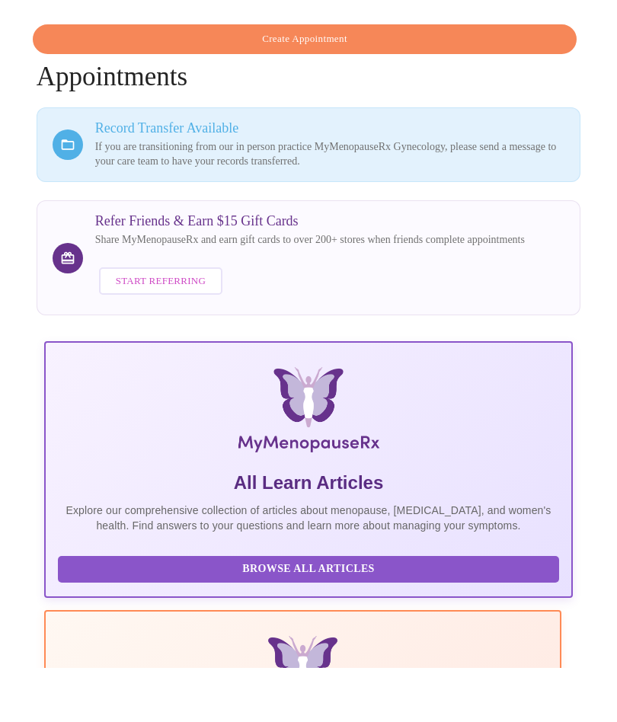
scroll to position [0, 386]
